Goal: Book appointment/travel/reservation

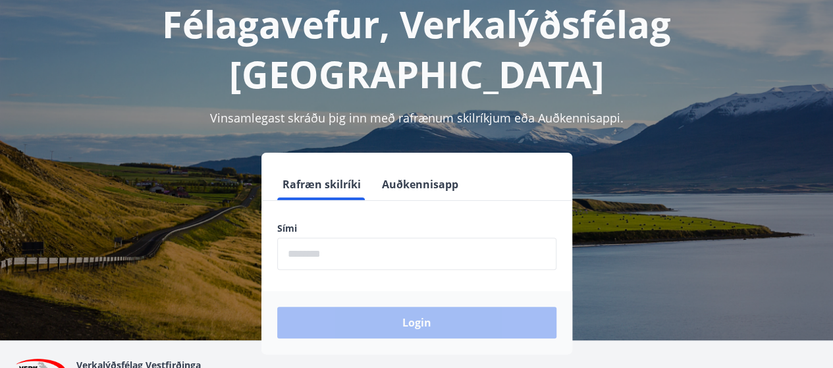
scroll to position [92, 0]
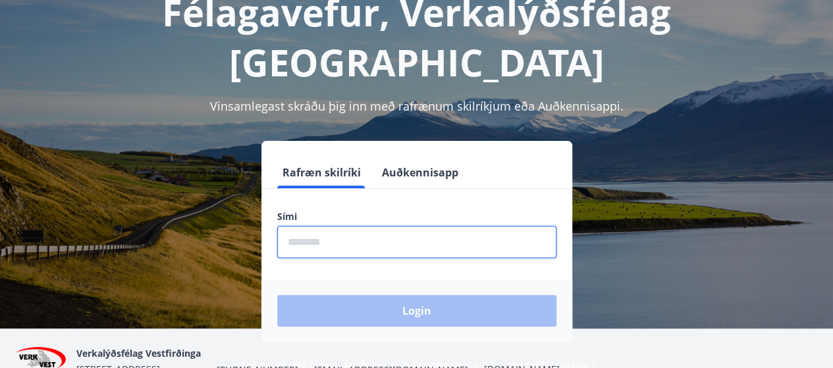
click at [349, 226] on input "phone" at bounding box center [416, 242] width 279 height 32
type input "********"
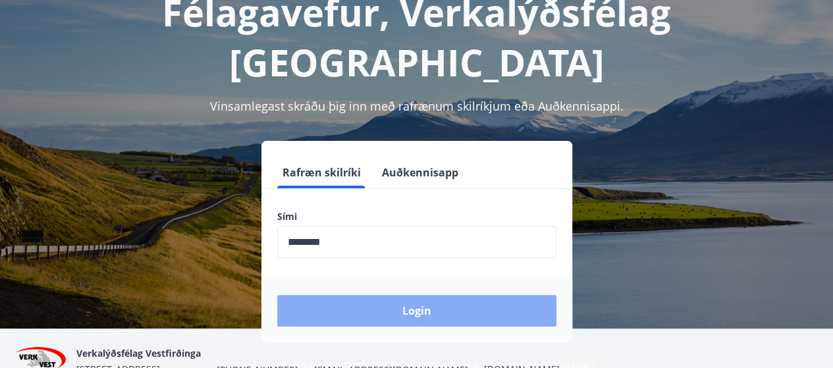
click at [401, 295] on button "Login" at bounding box center [416, 311] width 279 height 32
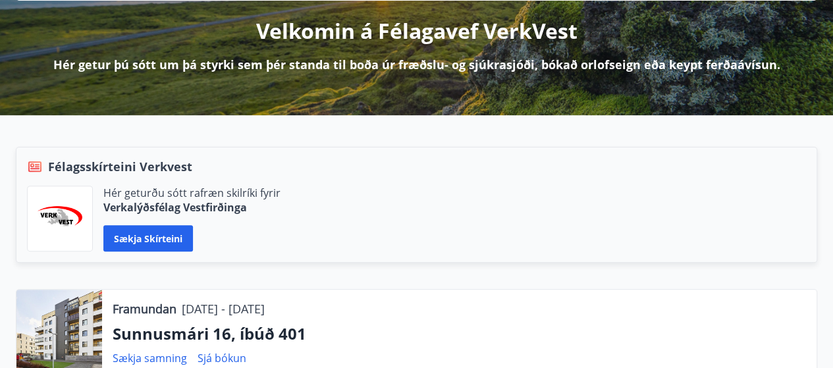
scroll to position [492, 0]
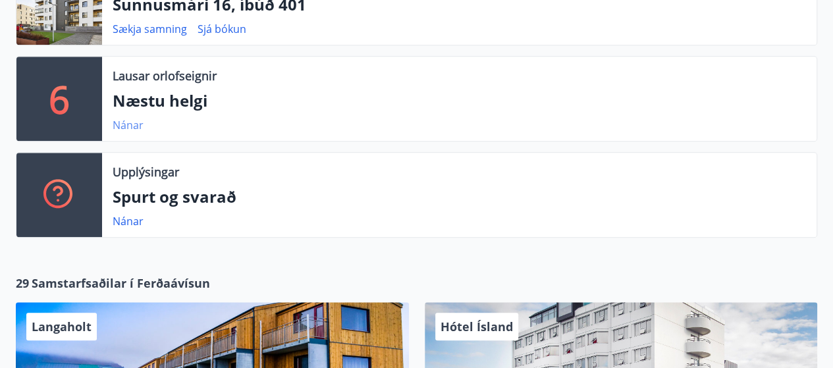
click at [120, 126] on link "Nánar" at bounding box center [128, 125] width 31 height 14
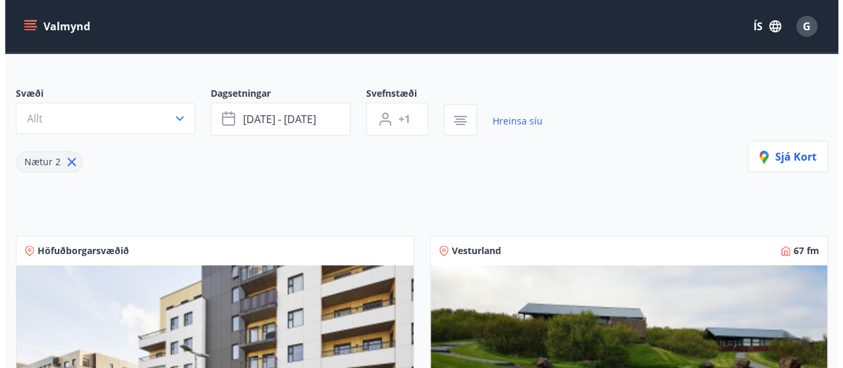
scroll to position [42, 0]
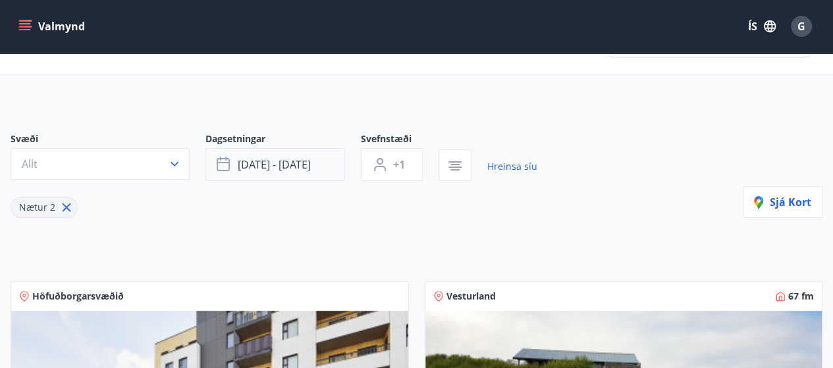
click at [267, 161] on span "[DATE] - [DATE]" at bounding box center [274, 164] width 73 height 14
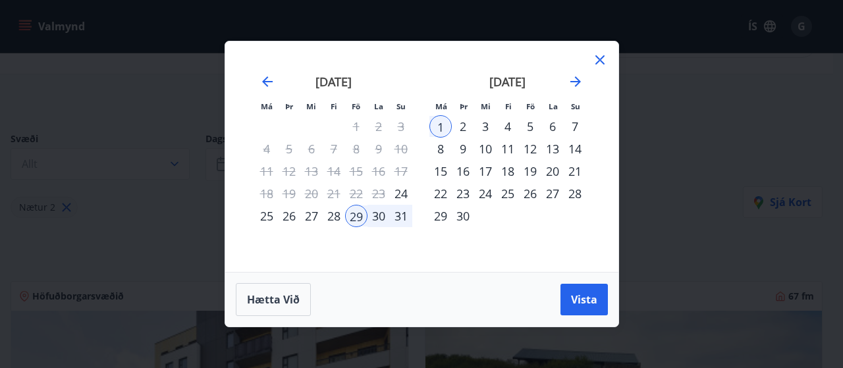
click at [377, 217] on div "30" at bounding box center [378, 216] width 22 height 22
click at [398, 216] on div "31" at bounding box center [401, 216] width 22 height 22
click at [400, 215] on div "31" at bounding box center [401, 216] width 22 height 22
click at [441, 130] on div "1" at bounding box center [440, 126] width 22 height 22
click at [442, 127] on div "1" at bounding box center [440, 126] width 22 height 22
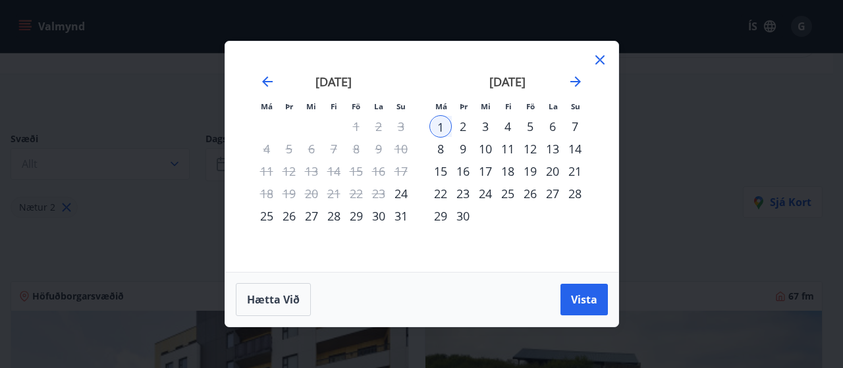
click at [440, 126] on div "1" at bounding box center [440, 126] width 22 height 22
click at [333, 217] on div "28" at bounding box center [334, 216] width 22 height 22
click at [354, 217] on div "29" at bounding box center [356, 216] width 22 height 22
click at [381, 217] on div "30" at bounding box center [378, 216] width 22 height 22
click at [340, 216] on div "28" at bounding box center [334, 216] width 22 height 22
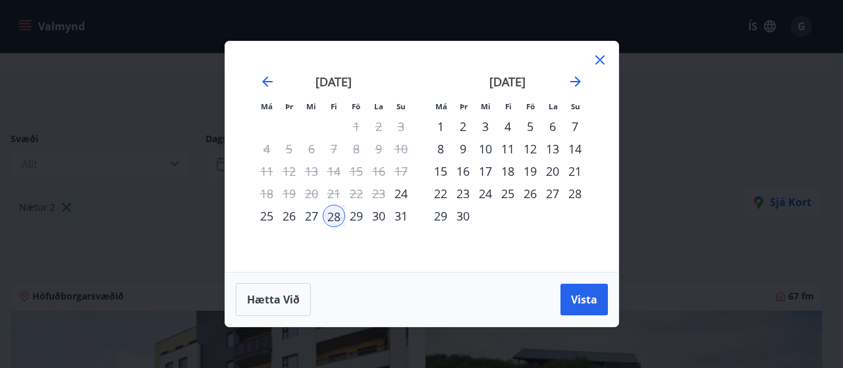
click at [357, 215] on div "29" at bounding box center [356, 216] width 22 height 22
click at [376, 215] on div "30" at bounding box center [378, 216] width 22 height 22
click at [333, 216] on div "28" at bounding box center [334, 216] width 22 height 22
click at [353, 218] on div "29" at bounding box center [356, 216] width 22 height 22
click at [377, 214] on div "30" at bounding box center [378, 216] width 22 height 22
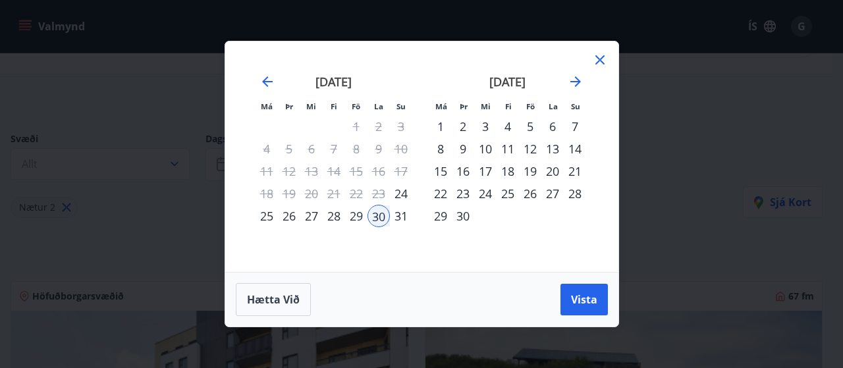
click at [336, 219] on div "28" at bounding box center [334, 216] width 22 height 22
drag, startPoint x: 355, startPoint y: 217, endPoint x: 361, endPoint y: 219, distance: 6.9
click at [357, 217] on div "29" at bounding box center [356, 216] width 22 height 22
click at [379, 213] on div "30" at bounding box center [378, 216] width 22 height 22
click at [336, 217] on div "28" at bounding box center [334, 216] width 22 height 22
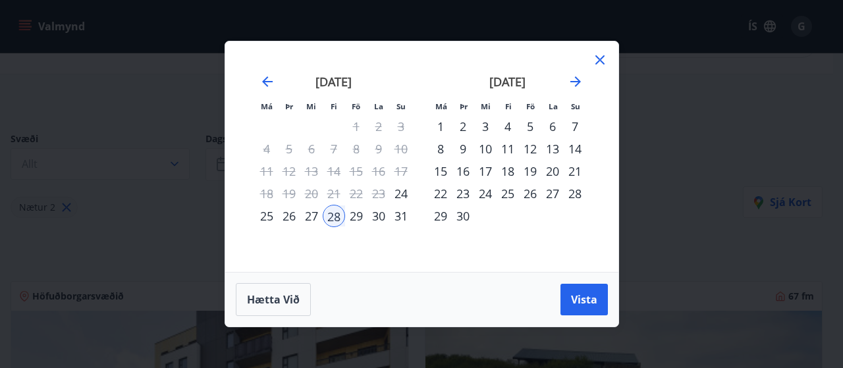
click at [357, 215] on div "29" at bounding box center [356, 216] width 22 height 22
click at [373, 216] on div "30" at bounding box center [378, 216] width 22 height 22
drag, startPoint x: 268, startPoint y: 298, endPoint x: 317, endPoint y: 277, distance: 53.7
click at [268, 298] on span "Hætta við" at bounding box center [273, 299] width 53 height 14
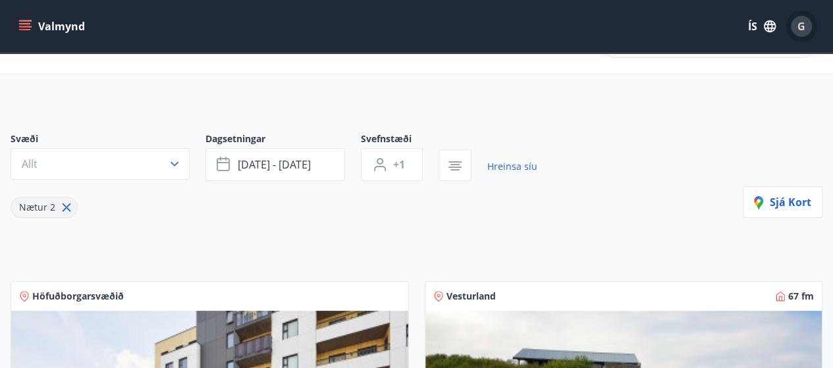
click at [802, 24] on span "G" at bounding box center [801, 26] width 8 height 14
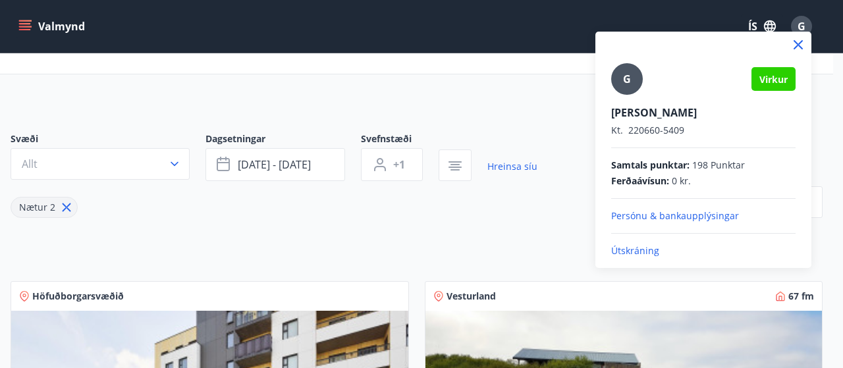
click at [634, 251] on p "Útskráning" at bounding box center [703, 250] width 184 height 13
